Goal: Information Seeking & Learning: Learn about a topic

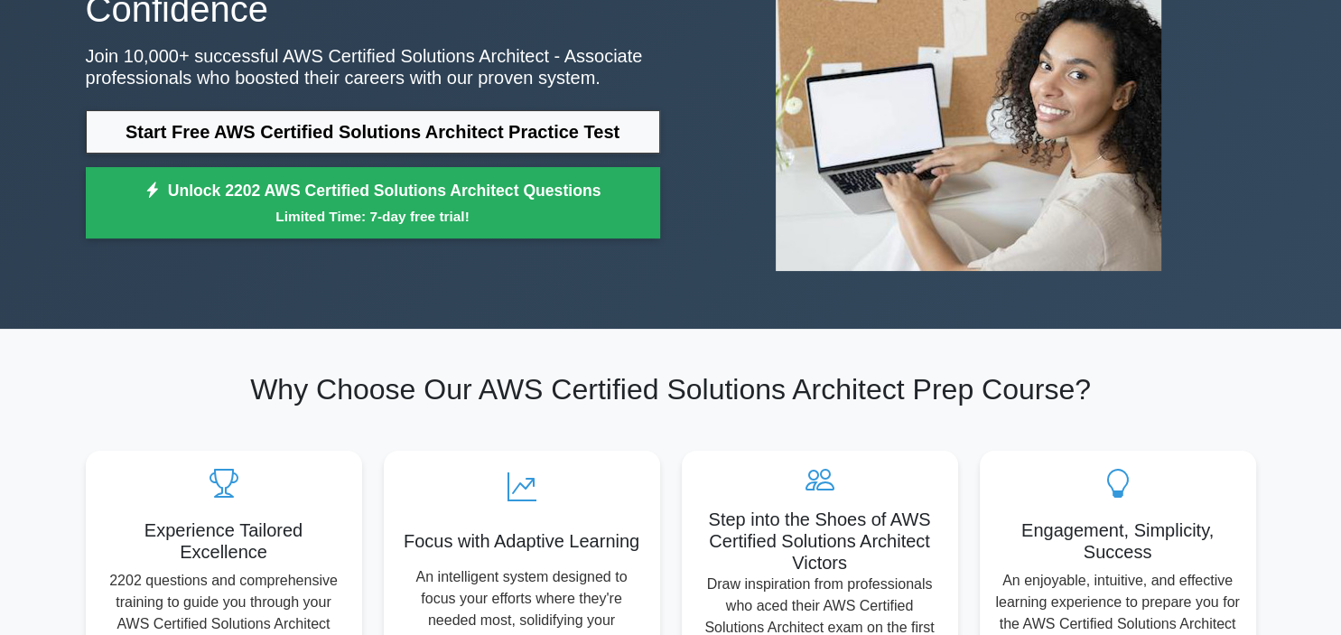
scroll to position [220, 0]
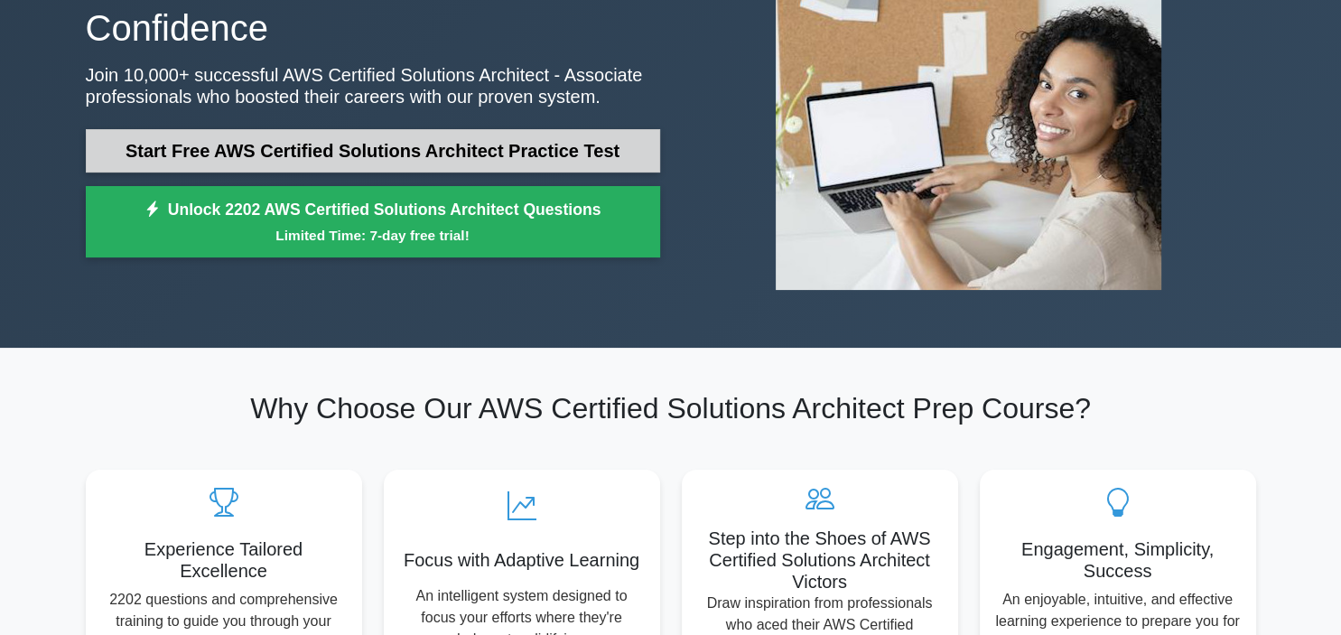
click at [349, 154] on link "Start Free AWS Certified Solutions Architect Practice Test" at bounding box center [373, 150] width 574 height 43
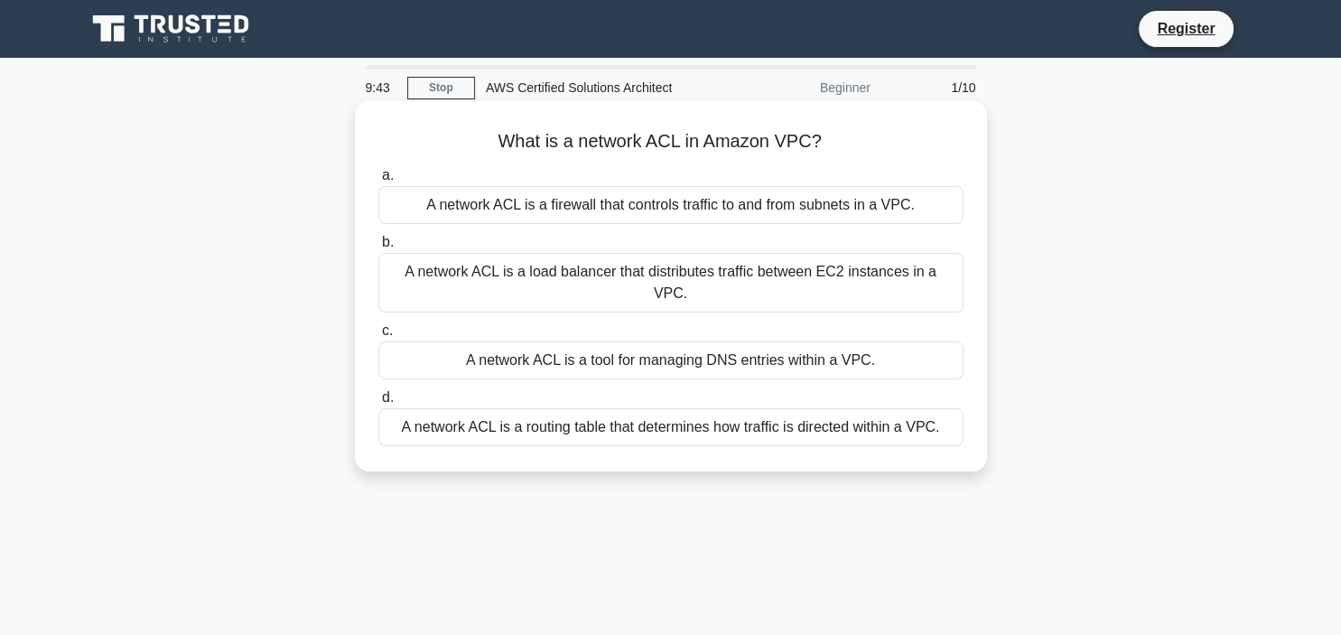
click at [550, 408] on div "A network ACL is a routing table that determines how traffic is directed within…" at bounding box center [670, 427] width 585 height 38
click at [378, 401] on input "d. A network ACL is a routing table that determines how traffic is directed wit…" at bounding box center [378, 398] width 0 height 12
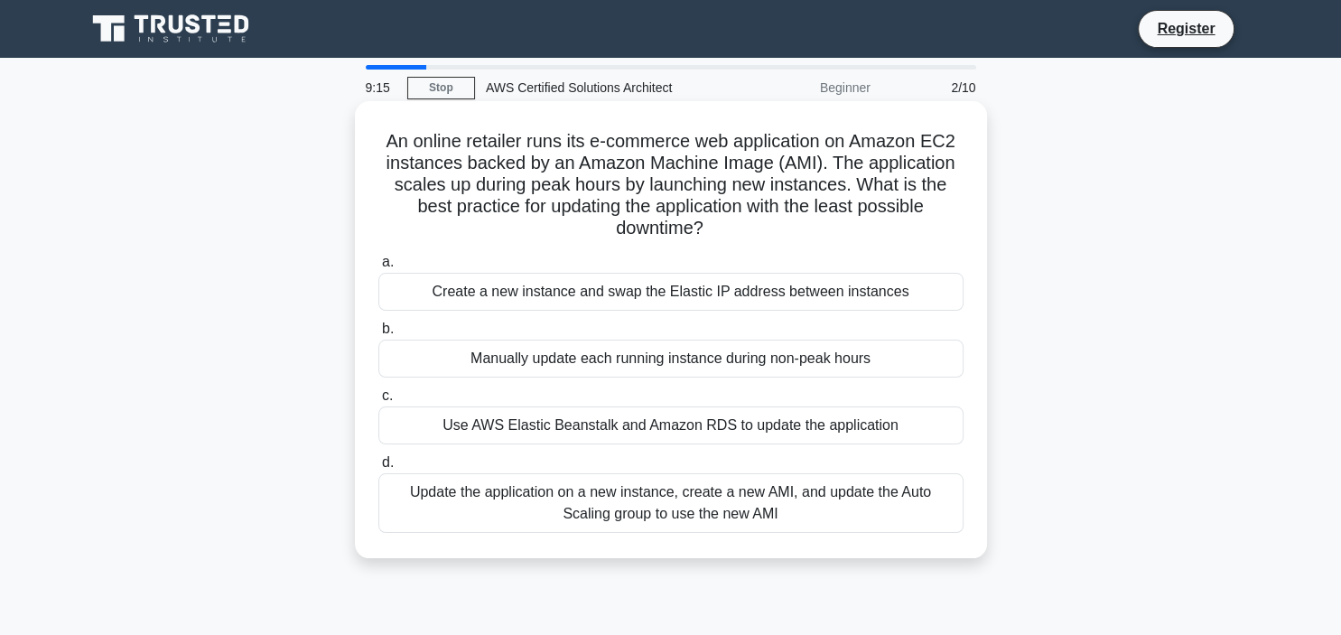
click at [546, 428] on div "Use AWS Elastic Beanstalk and Amazon RDS to update the application" at bounding box center [670, 425] width 585 height 38
click at [378, 402] on input "c. Use AWS Elastic Beanstalk and Amazon RDS to update the application" at bounding box center [378, 396] width 0 height 12
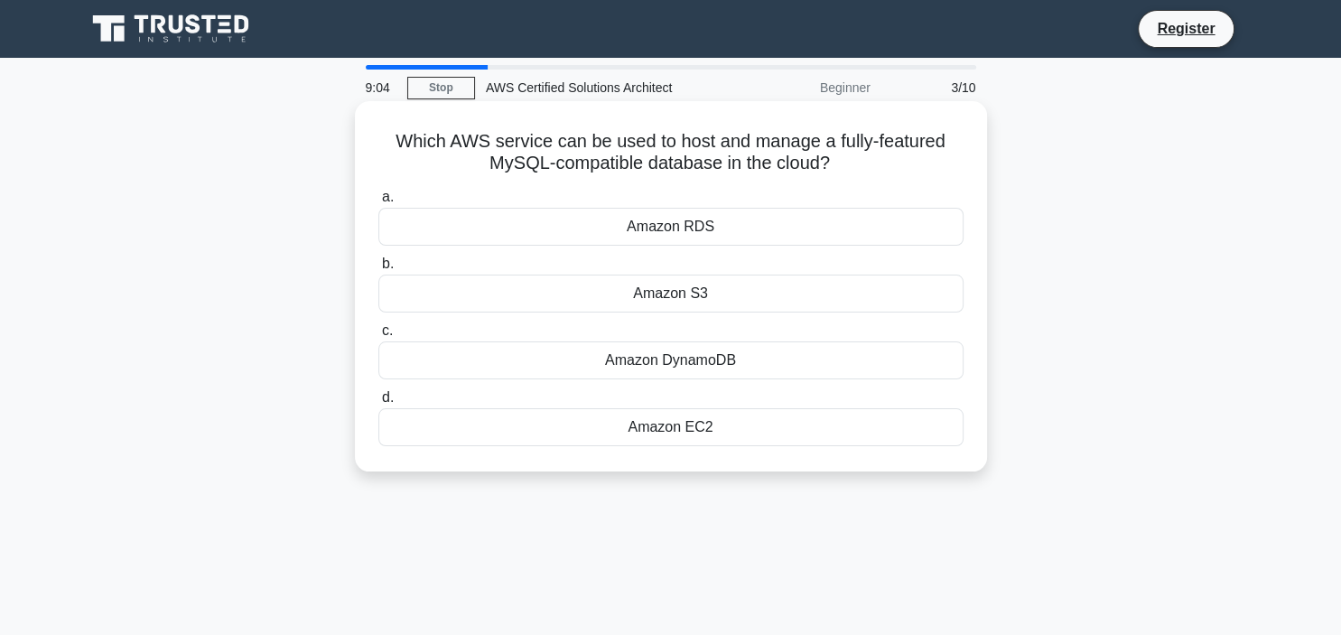
click at [678, 431] on div "Amazon EC2" at bounding box center [670, 427] width 585 height 38
click at [378, 404] on input "d. Amazon EC2" at bounding box center [378, 398] width 0 height 12
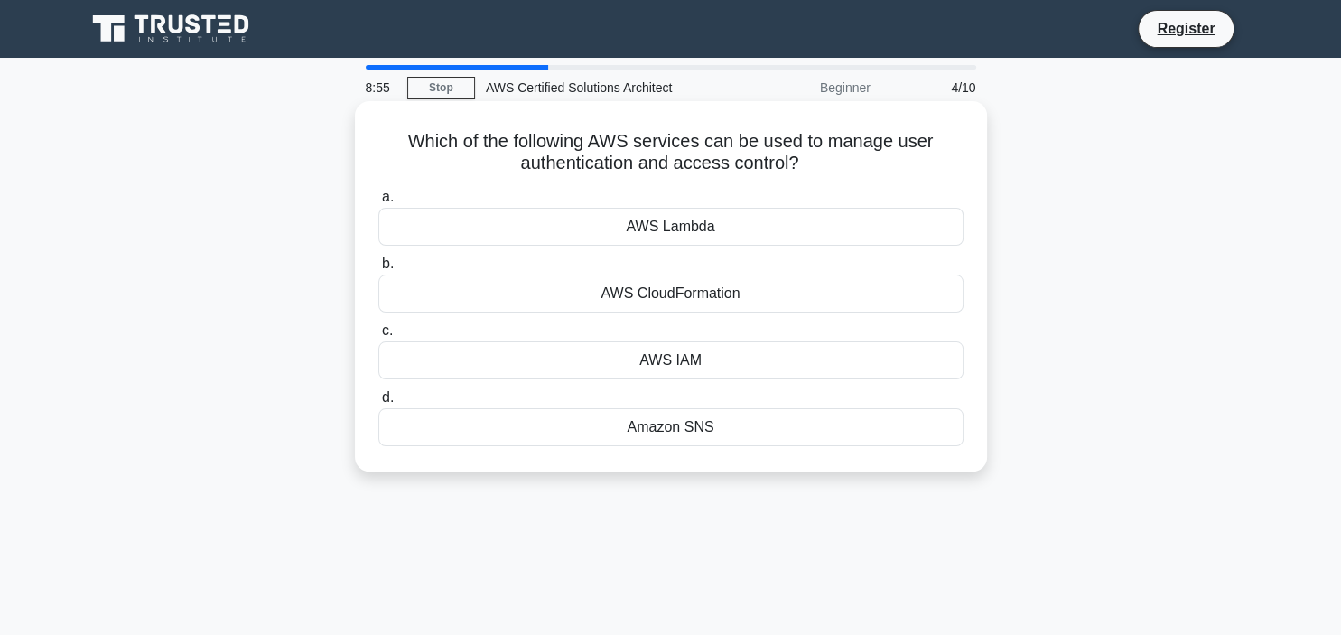
click at [637, 360] on div "AWS IAM" at bounding box center [670, 360] width 585 height 38
click at [378, 337] on input "c. AWS IAM" at bounding box center [378, 331] width 0 height 12
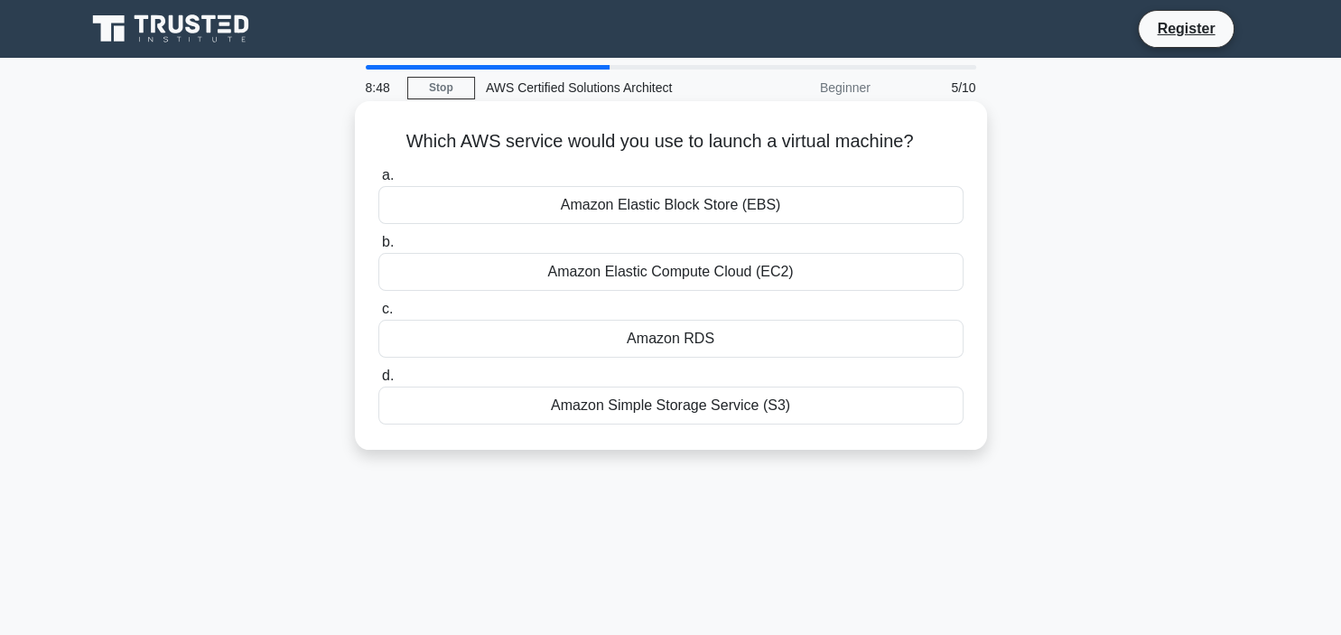
click at [738, 273] on div "Amazon Elastic Compute Cloud (EC2)" at bounding box center [670, 272] width 585 height 38
click at [378, 248] on input "b. Amazon Elastic Compute Cloud (EC2)" at bounding box center [378, 243] width 0 height 12
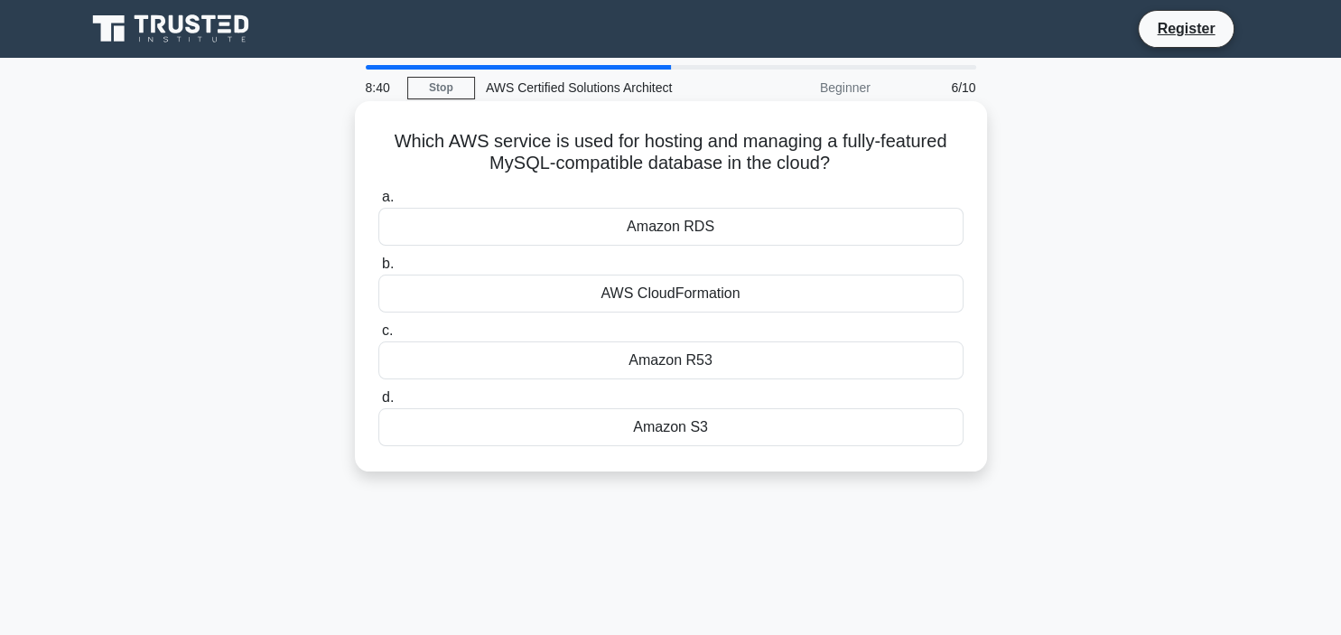
click at [717, 294] on div "AWS CloudFormation" at bounding box center [670, 294] width 585 height 38
click at [378, 270] on input "b. AWS CloudFormation" at bounding box center [378, 264] width 0 height 12
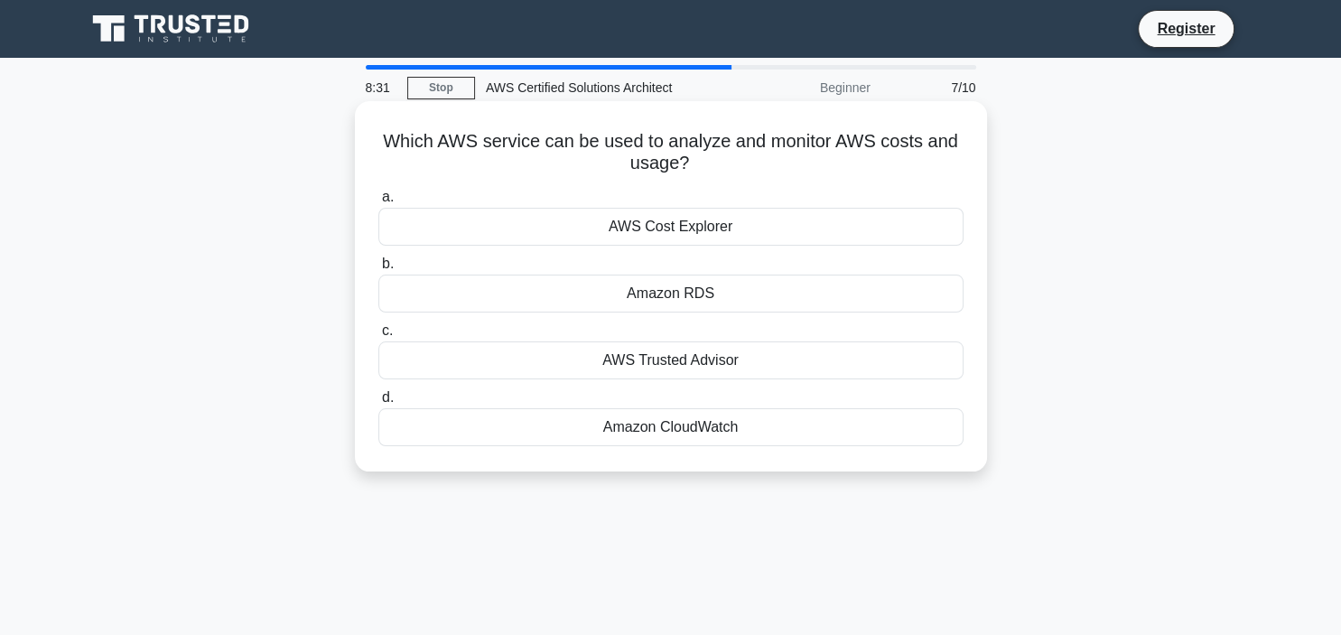
click at [713, 224] on div "AWS Cost Explorer" at bounding box center [670, 227] width 585 height 38
click at [378, 203] on input "a. AWS Cost Explorer" at bounding box center [378, 197] width 0 height 12
click at [689, 424] on div "AWS Elastic Beanstalk" at bounding box center [670, 427] width 585 height 38
click at [378, 404] on input "d. AWS Elastic Beanstalk" at bounding box center [378, 398] width 0 height 12
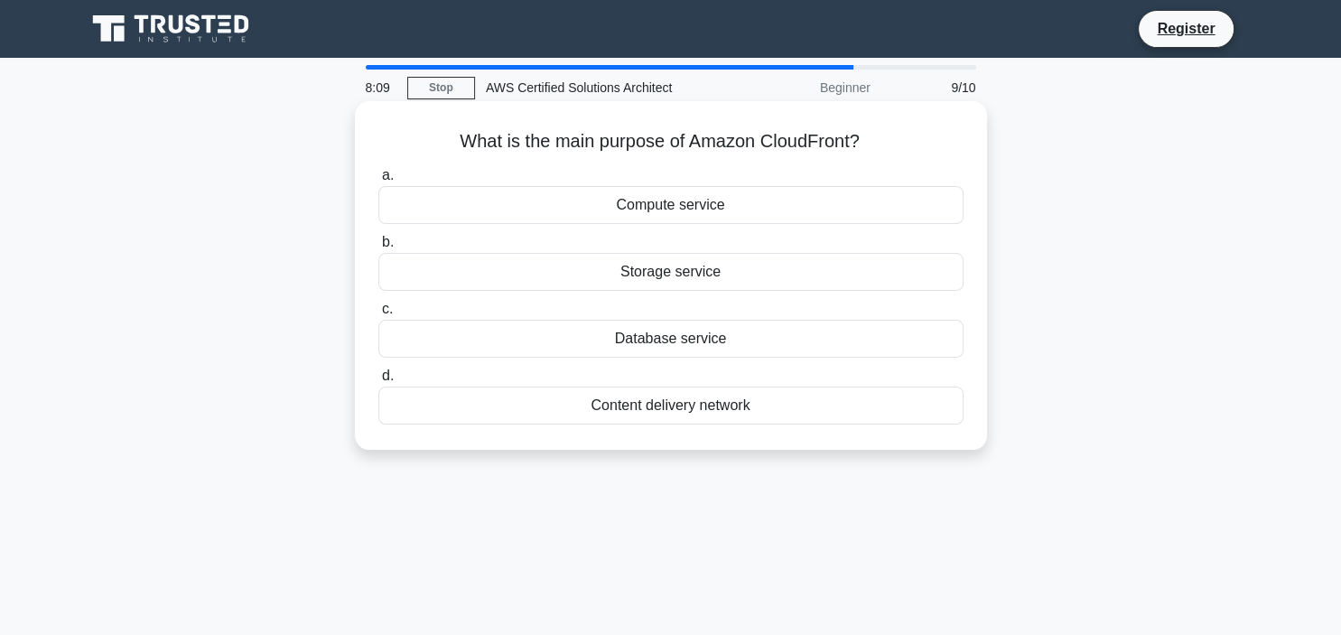
click at [685, 345] on div "Database service" at bounding box center [670, 339] width 585 height 38
click at [378, 315] on input "c. Database service" at bounding box center [378, 309] width 0 height 12
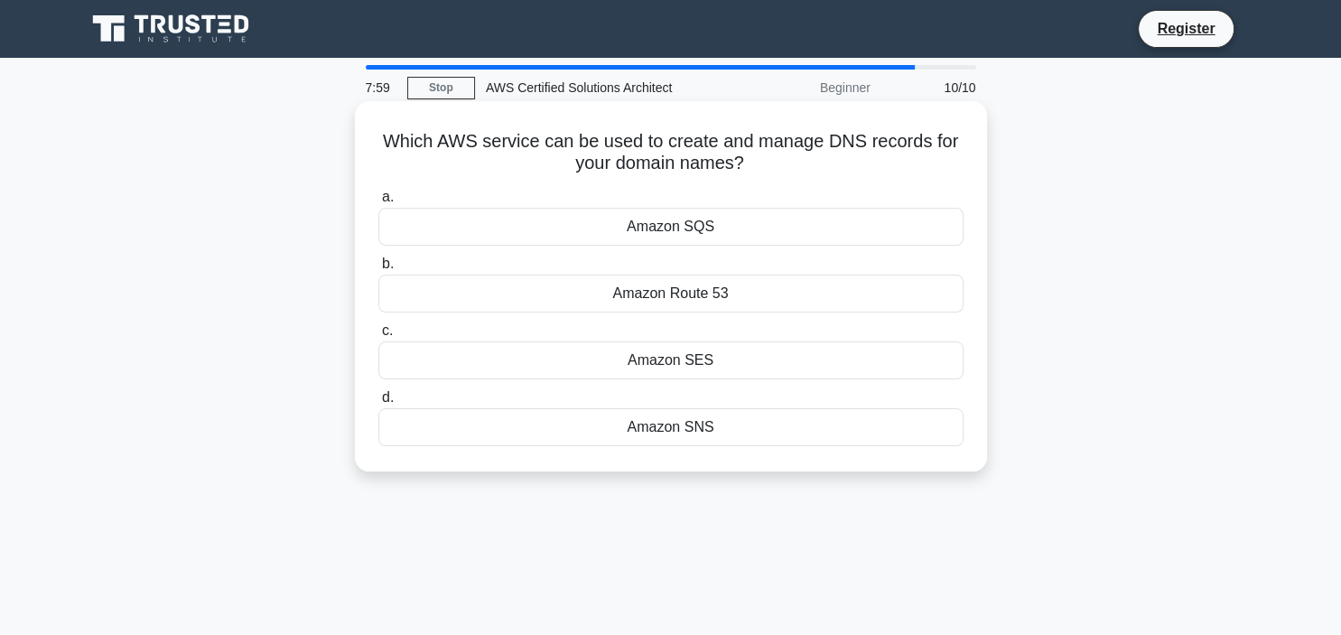
click at [700, 302] on div "Amazon Route 53" at bounding box center [670, 294] width 585 height 38
click at [378, 270] on input "b. Amazon Route 53" at bounding box center [378, 264] width 0 height 12
